Goal: Task Accomplishment & Management: Manage account settings

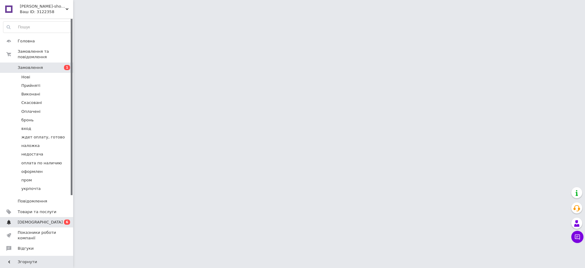
click at [33, 219] on span "[DEMOGRAPHIC_DATA]" at bounding box center [40, 221] width 45 height 5
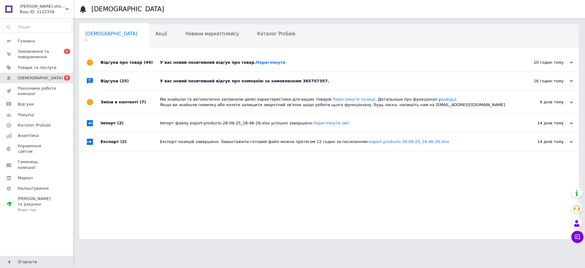
click at [190, 80] on div "У вас новий позитивний відгук про компанію за замовленням 365757357." at bounding box center [336, 80] width 352 height 5
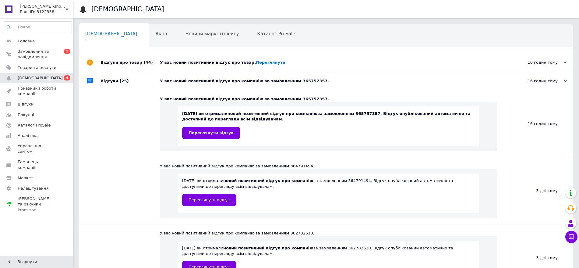
click at [175, 65] on div "У вас новий позитивний відгук про товар. [GEOGRAPHIC_DATA]" at bounding box center [333, 62] width 346 height 5
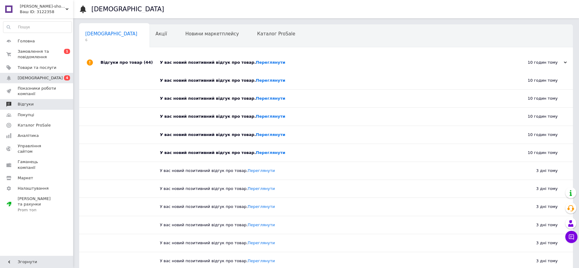
click at [37, 103] on span "Відгуки" at bounding box center [37, 103] width 39 height 5
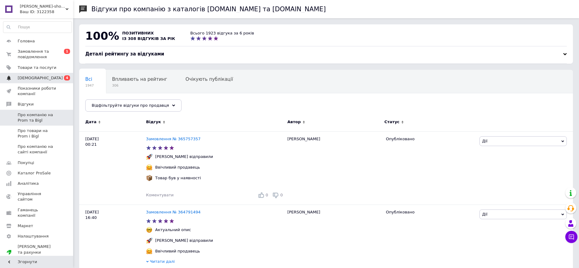
click at [58, 79] on span "0 4" at bounding box center [64, 77] width 17 height 5
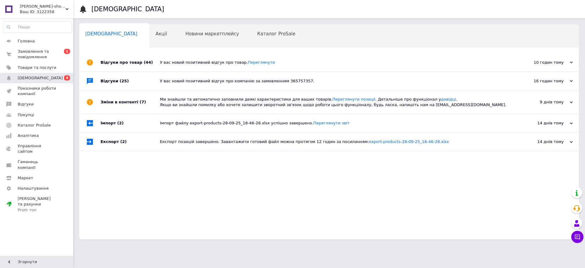
click at [169, 66] on div "У вас новий позитивний відгук про товар. [GEOGRAPHIC_DATA]" at bounding box center [336, 62] width 352 height 18
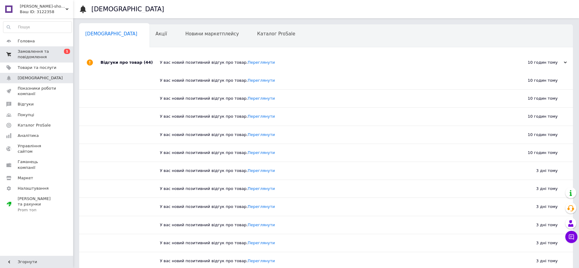
click at [54, 49] on span "Замовлення та повідомлення" at bounding box center [37, 54] width 39 height 11
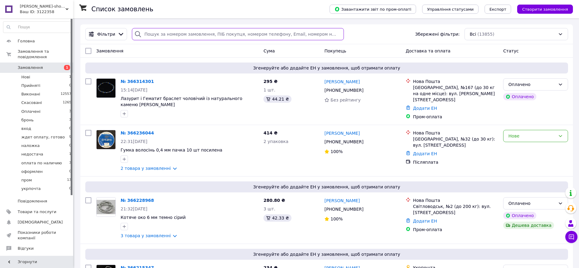
click at [156, 36] on input "search" at bounding box center [238, 34] width 212 height 12
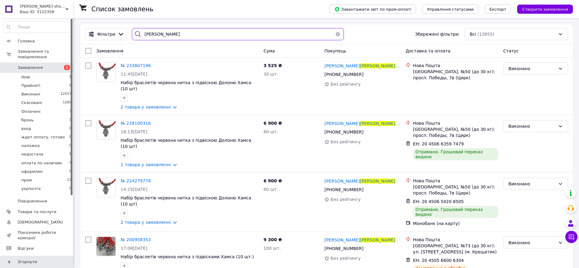
type input "[PERSON_NAME]"
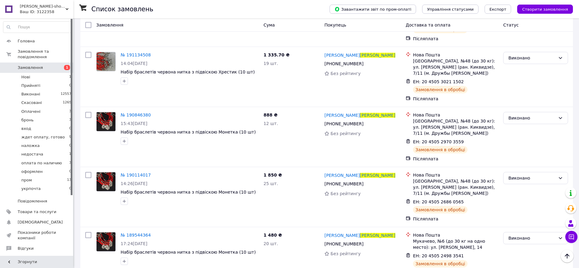
scroll to position [241, 0]
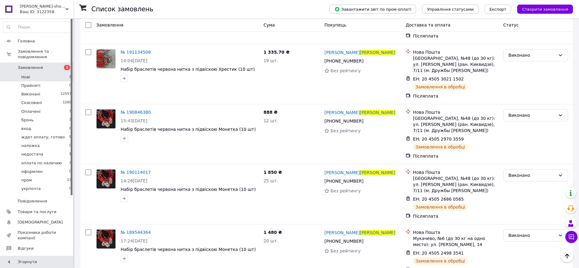
click at [29, 74] on span "Нові" at bounding box center [25, 76] width 9 height 5
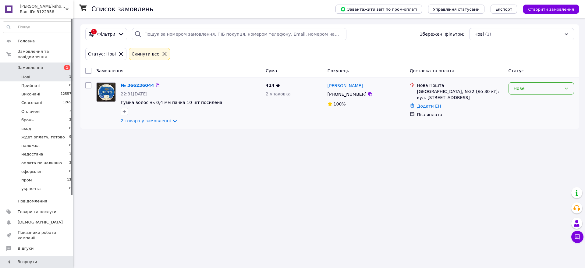
click at [550, 89] on div "Нове" at bounding box center [538, 88] width 48 height 7
click at [534, 135] on li "оплата по наличию" at bounding box center [541, 137] width 65 height 11
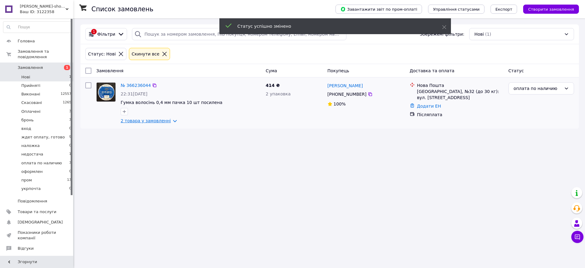
click at [155, 121] on link "2 товара у замовленні" at bounding box center [146, 120] width 50 height 5
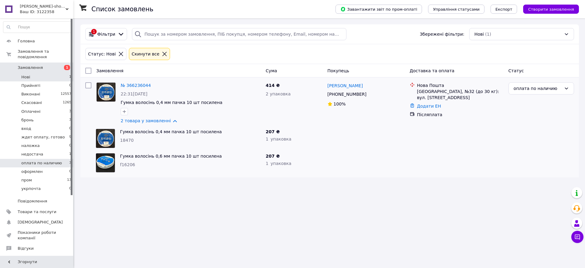
click at [39, 160] on span "оплата по наличию" at bounding box center [41, 162] width 41 height 5
